Goal: Check status: Check status

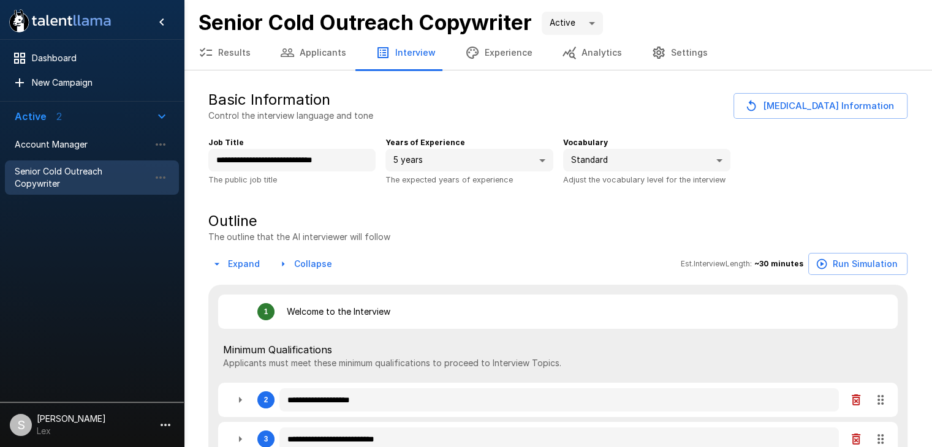
type textarea "*"
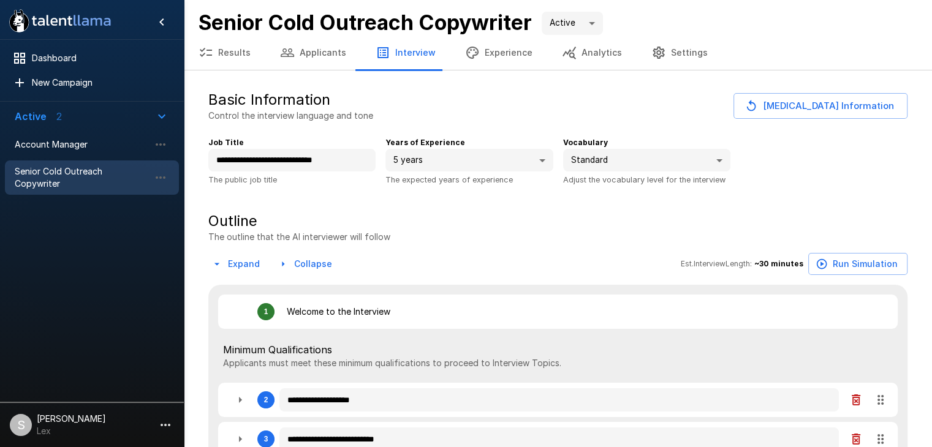
type textarea "*"
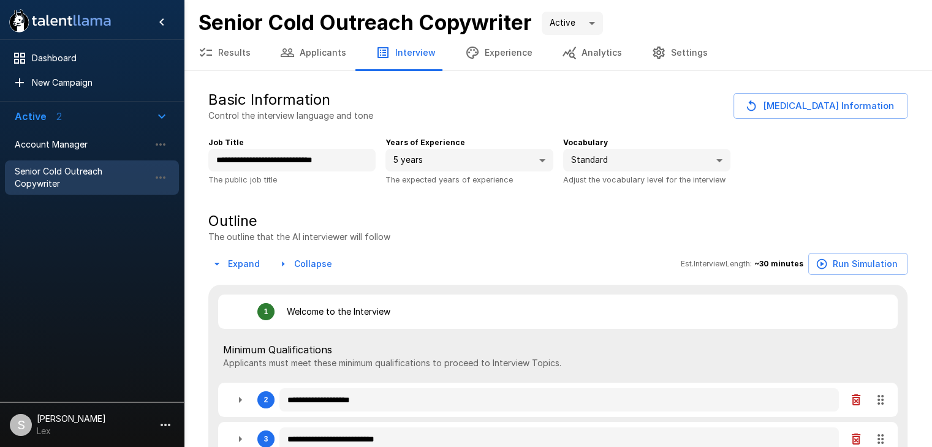
type textarea "*"
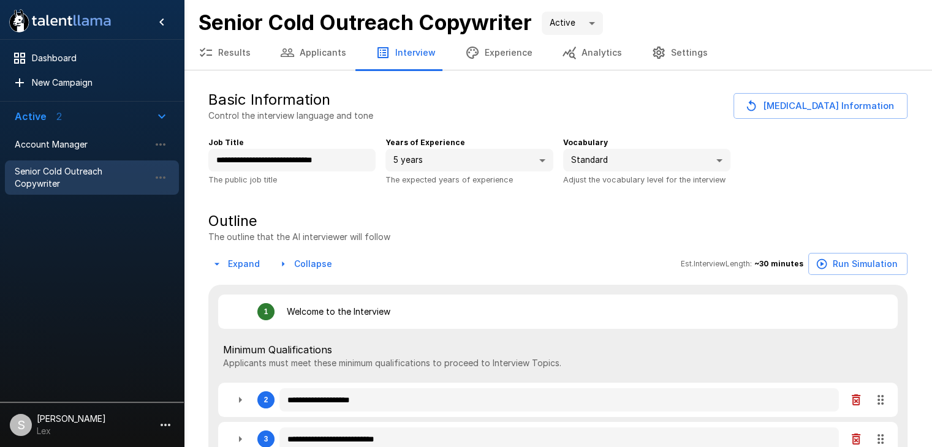
type textarea "*"
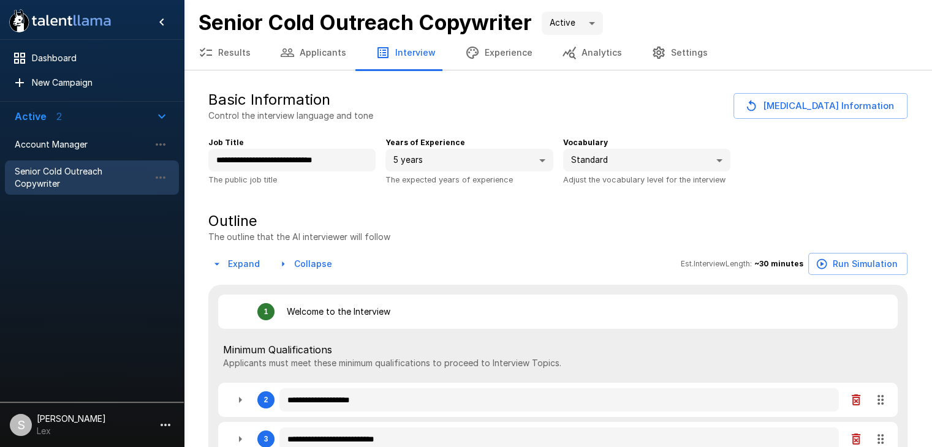
type textarea "*"
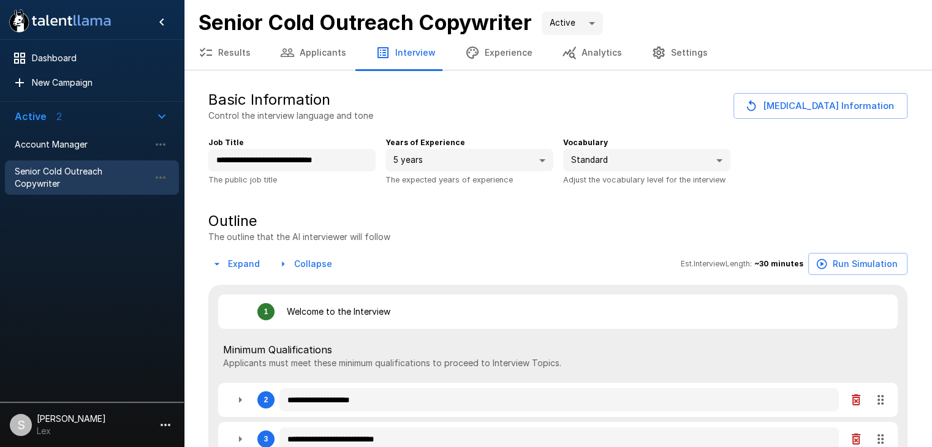
type textarea "*"
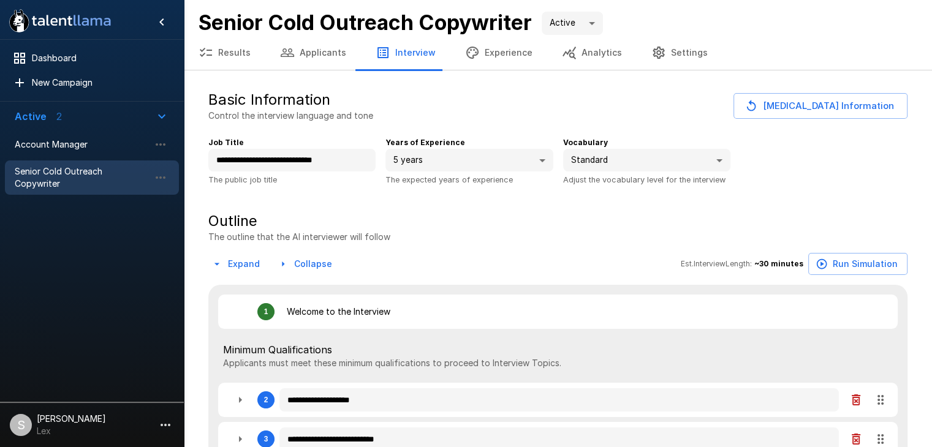
type textarea "*"
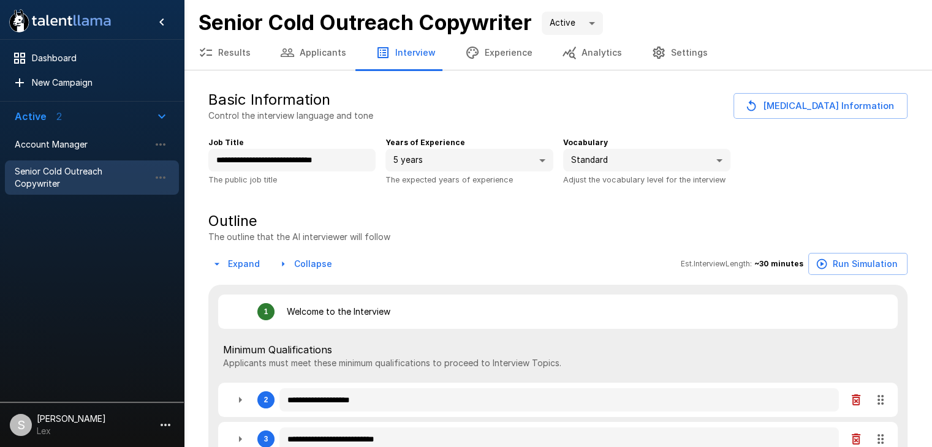
type textarea "*"
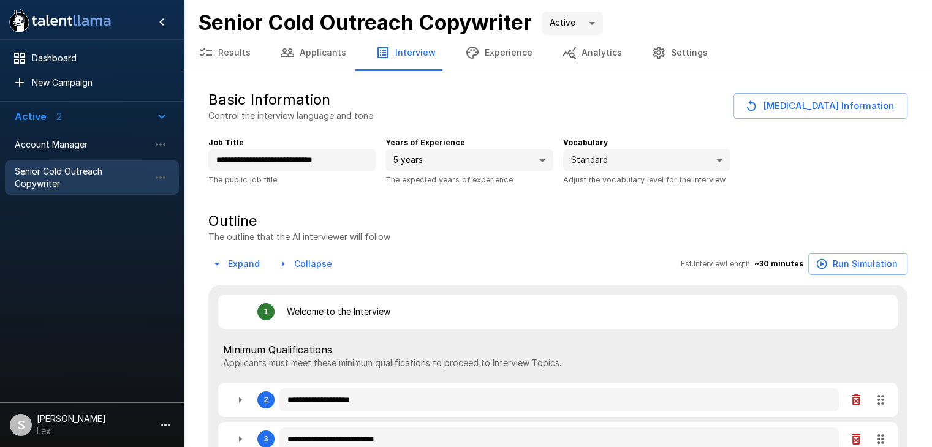
type textarea "*"
click at [235, 50] on button "Results" at bounding box center [225, 53] width 82 height 34
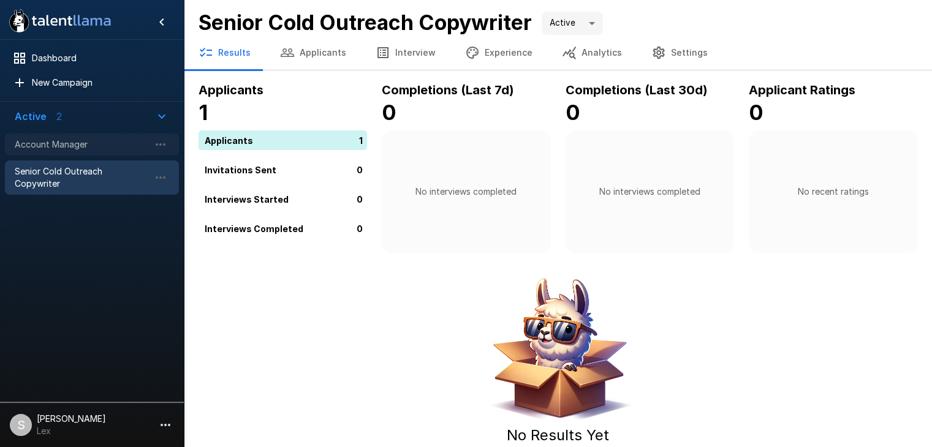
click at [61, 146] on span "Account Manager" at bounding box center [82, 145] width 135 height 12
